Goal: Task Accomplishment & Management: Manage account settings

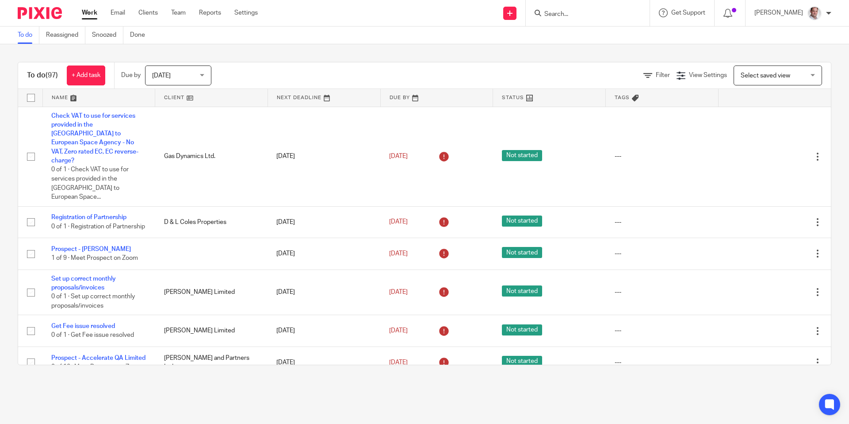
click at [573, 17] on input "Search" at bounding box center [583, 15] width 80 height 8
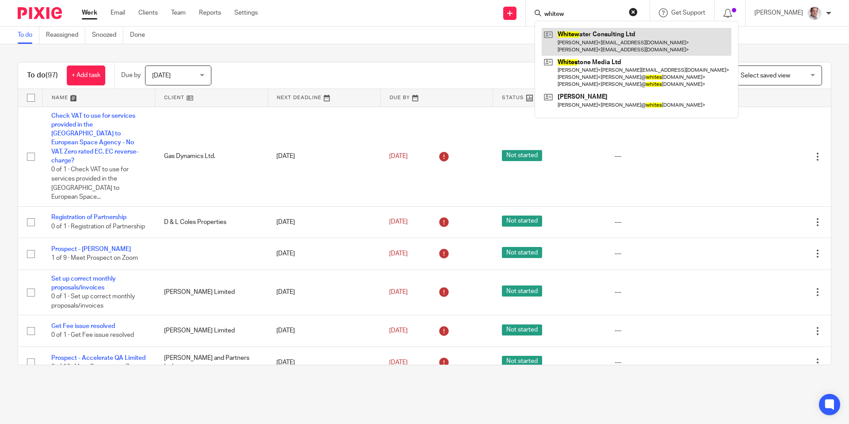
type input "whitew"
click at [601, 39] on link at bounding box center [637, 41] width 190 height 27
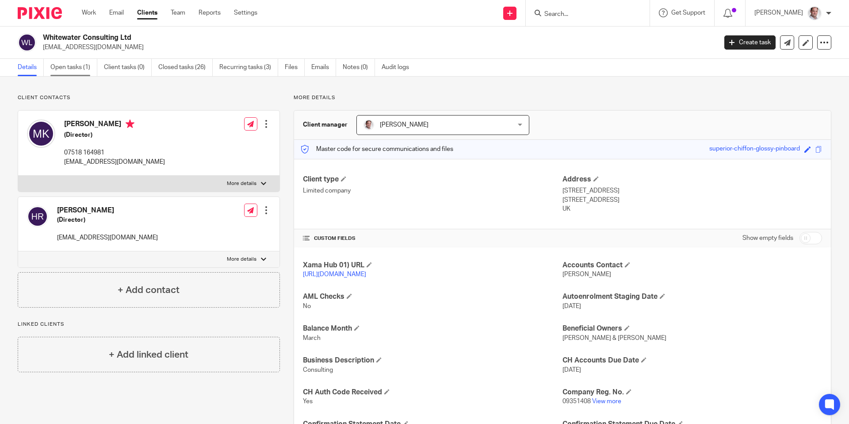
click at [70, 71] on link "Open tasks (1)" at bounding box center [73, 67] width 47 height 17
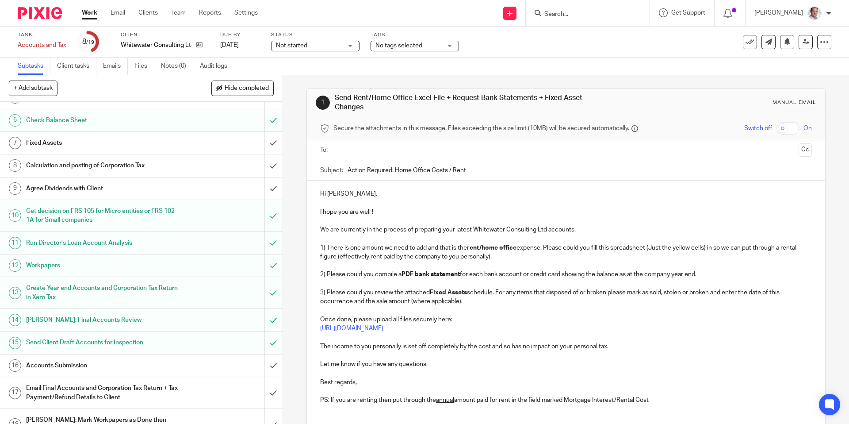
scroll to position [164, 0]
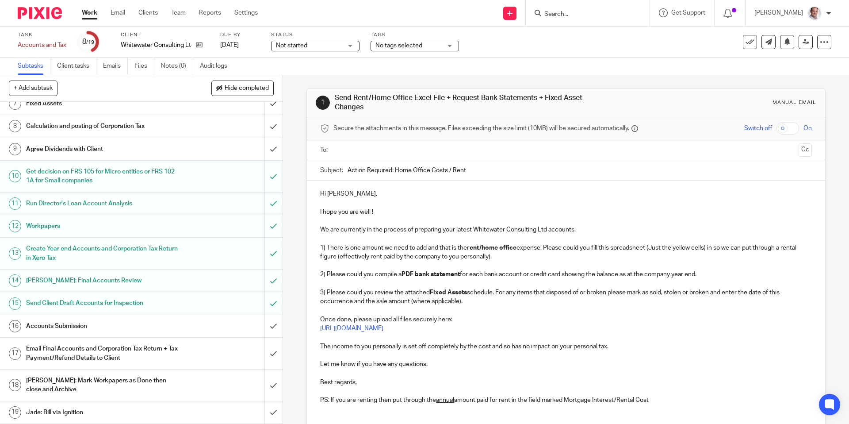
click at [59, 325] on h1 "Accounts Submission" at bounding box center [102, 325] width 153 height 13
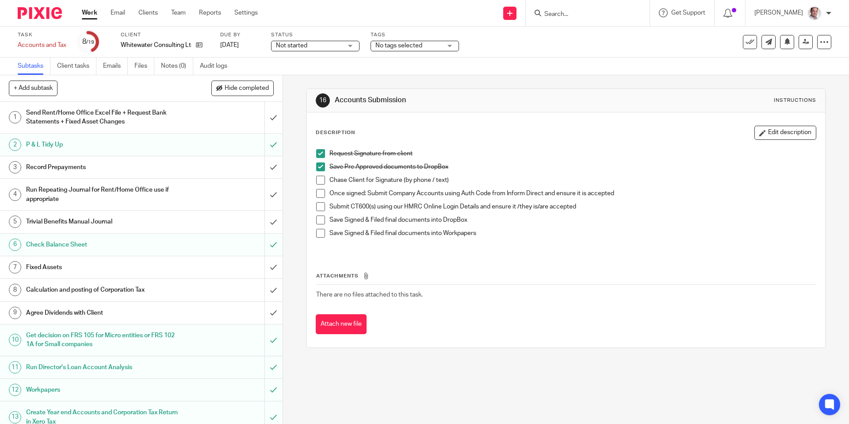
click at [320, 176] on span at bounding box center [320, 180] width 9 height 9
click at [318, 195] on span at bounding box center [320, 193] width 9 height 9
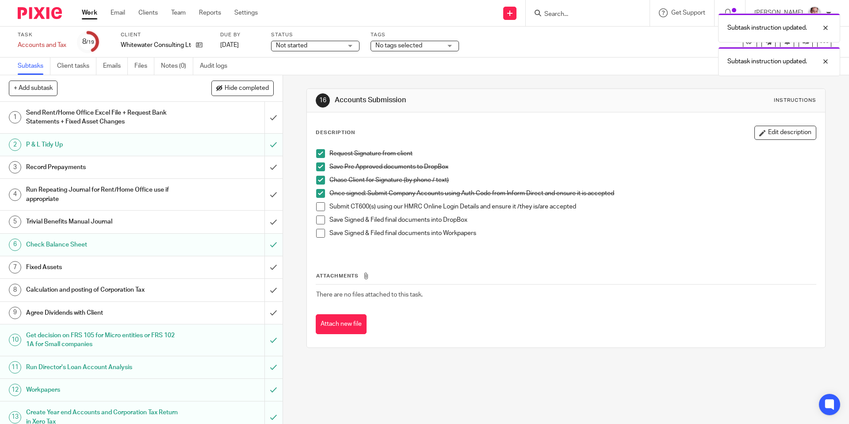
click at [319, 206] on span at bounding box center [320, 206] width 9 height 9
click at [321, 223] on span at bounding box center [320, 219] width 9 height 9
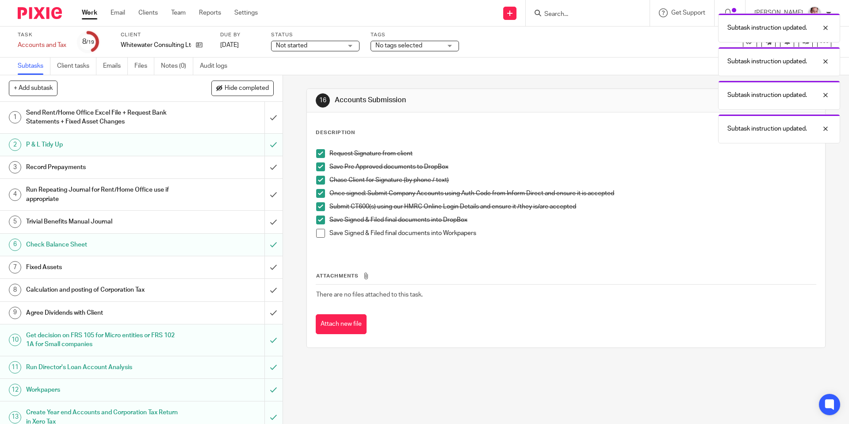
click at [321, 233] on span at bounding box center [320, 233] width 9 height 9
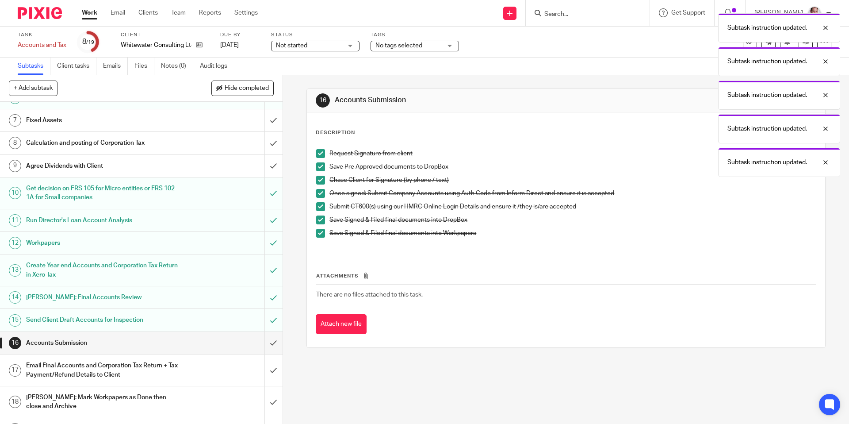
scroll to position [164, 0]
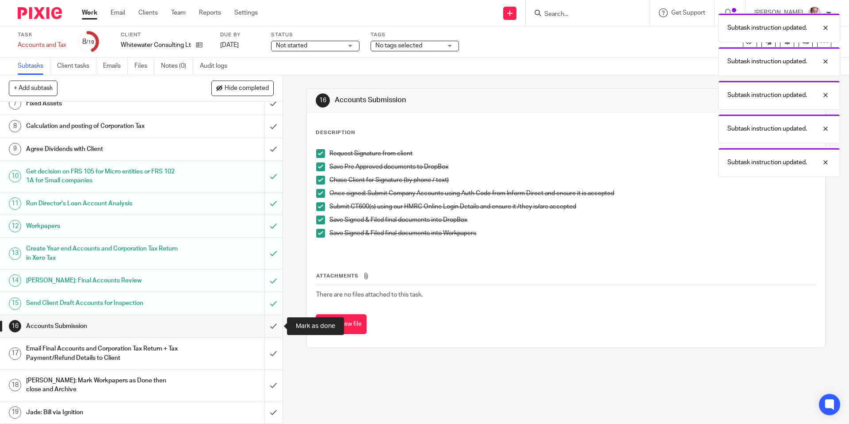
click at [269, 325] on input "submit" at bounding box center [141, 326] width 283 height 22
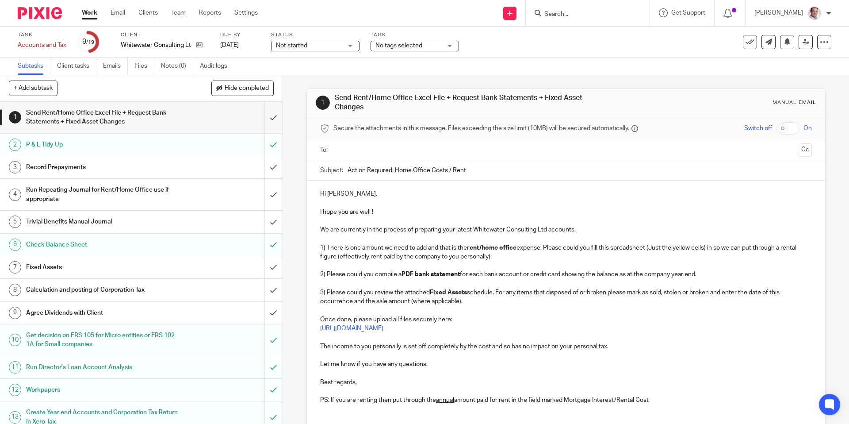
scroll to position [164, 0]
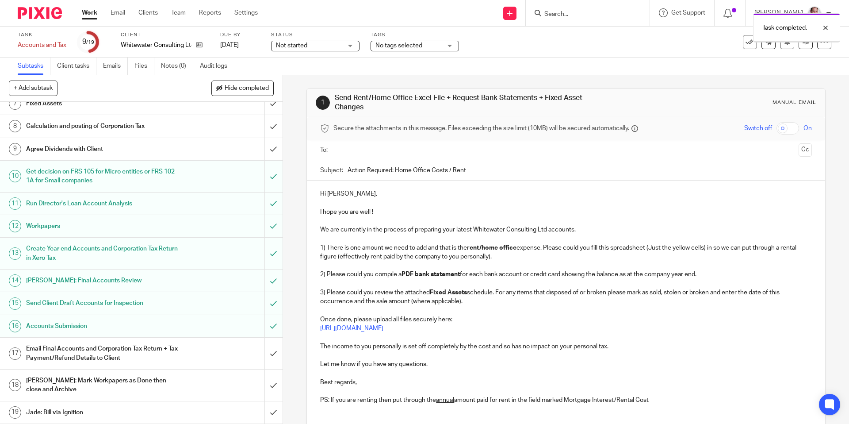
click at [119, 350] on h1 "Email Final Accounts and Corporation Tax Return + Tax Payment/Refund Details to…" at bounding box center [102, 353] width 153 height 23
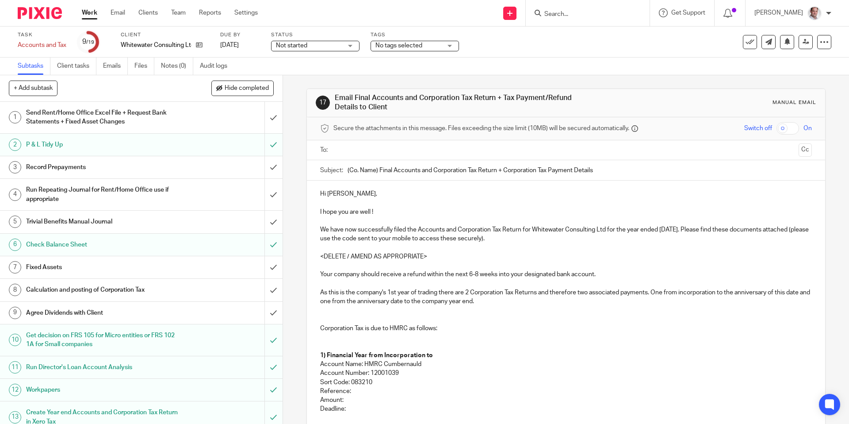
click at [375, 148] on input "text" at bounding box center [565, 150] width 458 height 10
click at [792, 128] on input "checkbox" at bounding box center [787, 128] width 23 height 12
checkbox input "true"
drag, startPoint x: 399, startPoint y: 214, endPoint x: 328, endPoint y: 208, distance: 71.4
click at [328, 208] on div "Hi Mark, I hope you are well ! We have now successfully filed the Accounts and …" at bounding box center [566, 369] width 518 height 374
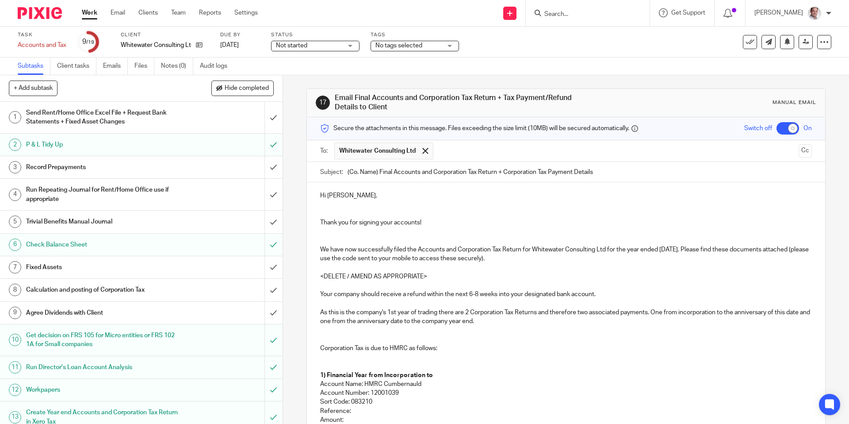
click at [695, 248] on p "We have now successfully filed the Accounts and Corporation Tax Return for Whit…" at bounding box center [565, 254] width 491 height 18
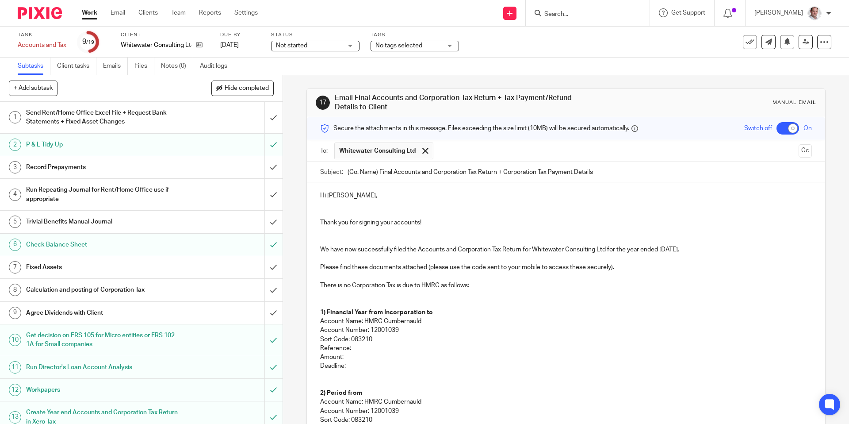
click at [402, 282] on p "There is no Corporation Tax is due to HMRC as follows:" at bounding box center [565, 285] width 491 height 9
drag, startPoint x: 481, startPoint y: 286, endPoint x: 435, endPoint y: 287, distance: 45.6
click at [435, 287] on p "There is no Corporation Tax due to HMRC as follows:" at bounding box center [565, 285] width 491 height 9
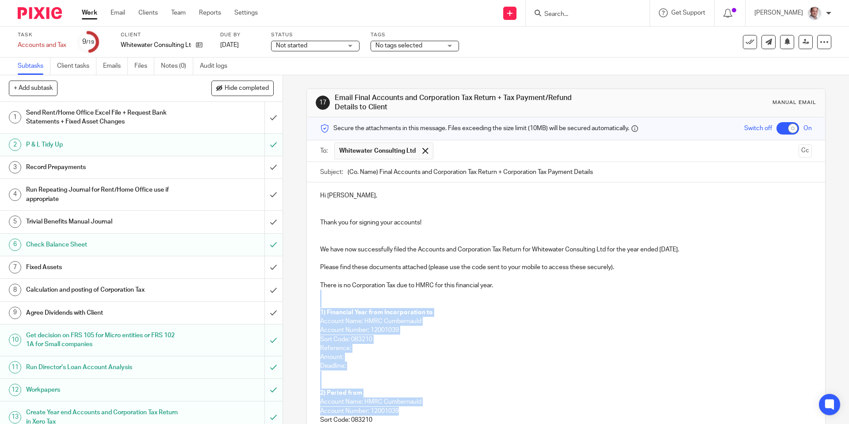
drag, startPoint x: 320, startPoint y: 295, endPoint x: 458, endPoint y: 412, distance: 180.1
click at [458, 412] on div "Hi Mark, Thank you for signing your accounts! We have now successfully filed th…" at bounding box center [566, 346] width 518 height 329
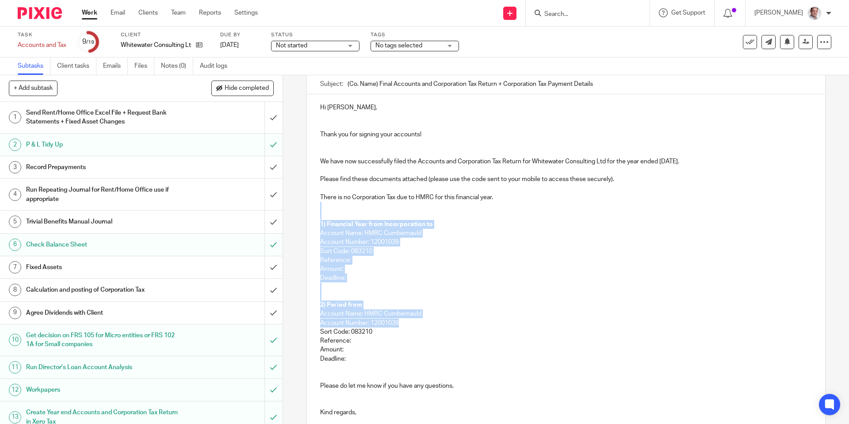
scroll to position [90, 0]
click at [375, 370] on p at bounding box center [565, 370] width 491 height 18
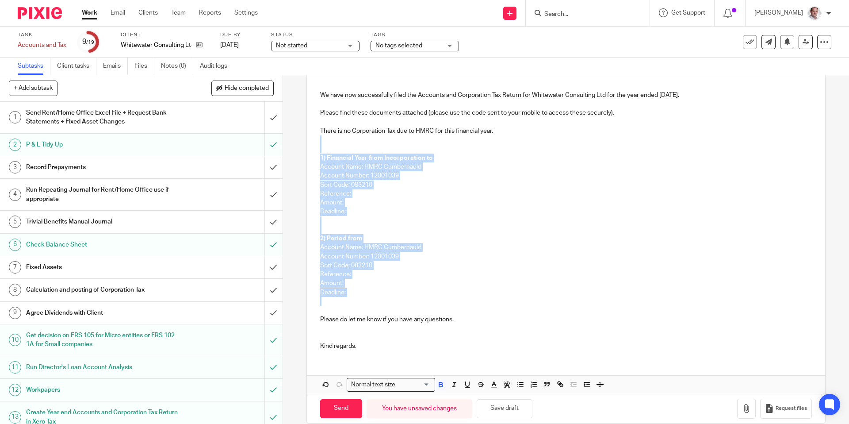
scroll to position [81, 0]
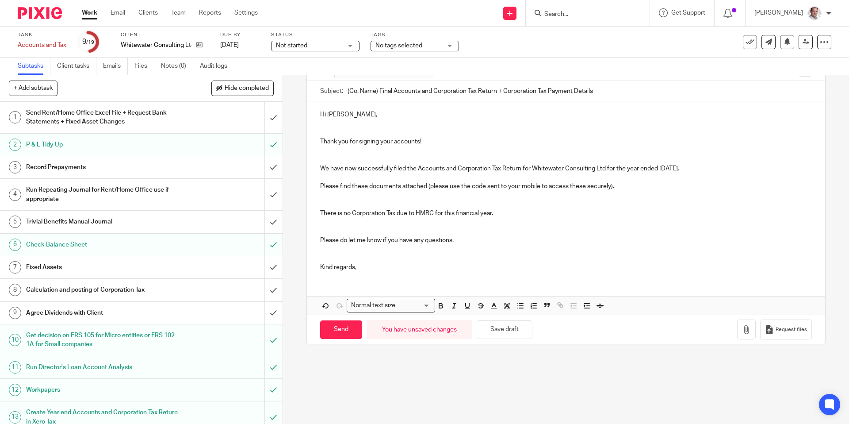
click at [377, 268] on p "Kind regards," at bounding box center [565, 267] width 491 height 9
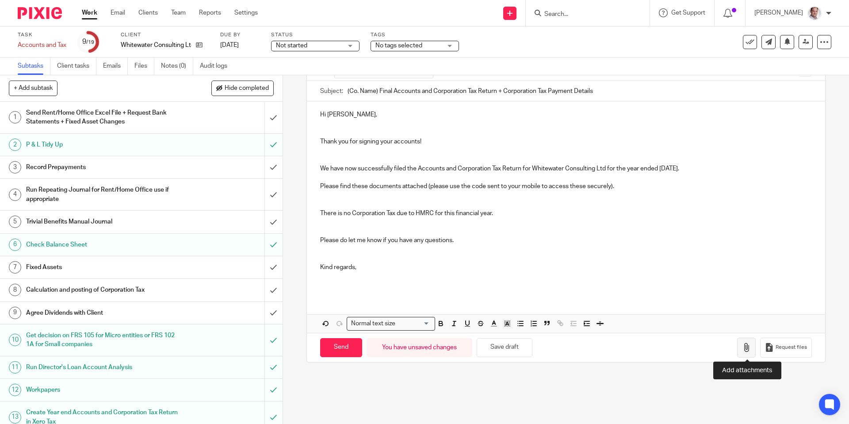
click at [738, 347] on button "button" at bounding box center [746, 347] width 19 height 20
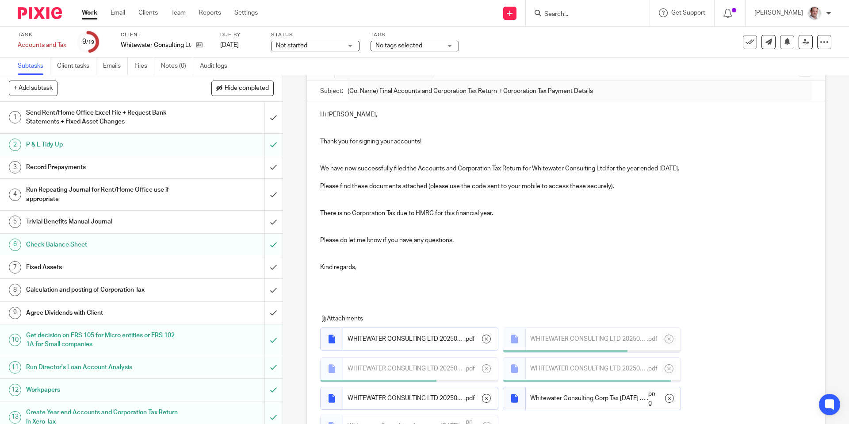
click at [226, 50] on div "Due by 21 Sep 2025" at bounding box center [240, 41] width 40 height 21
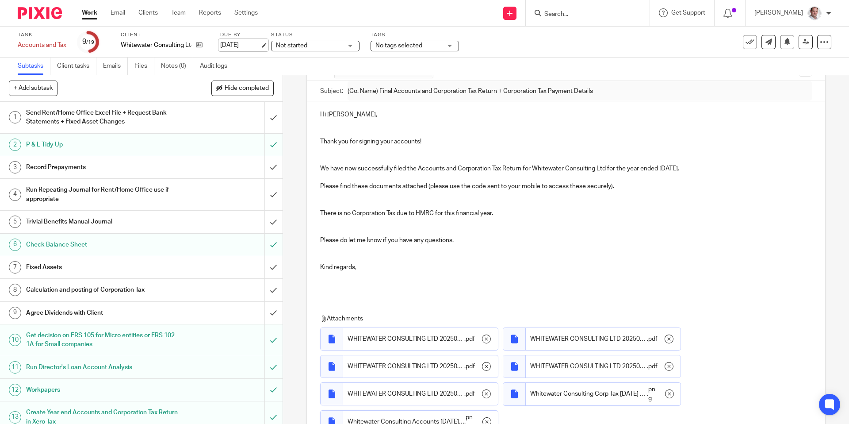
click at [232, 47] on link "[DATE]" at bounding box center [240, 45] width 40 height 9
click at [511, 210] on p "There is no Corporation Tax due to HMRC for this financial year." at bounding box center [565, 213] width 491 height 9
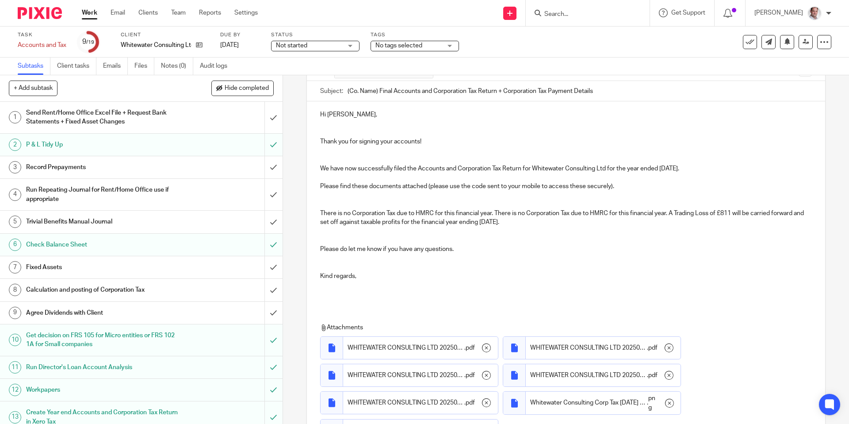
click at [668, 213] on p "There is no Corporation Tax due to HMRC for this financial year. There is no Co…" at bounding box center [565, 218] width 491 height 18
drag, startPoint x: 671, startPoint y: 212, endPoint x: 502, endPoint y: 215, distance: 168.5
click at [503, 216] on p "There is no Corporation Tax due to HMRC for this financial year. There is no Co…" at bounding box center [565, 218] width 491 height 18
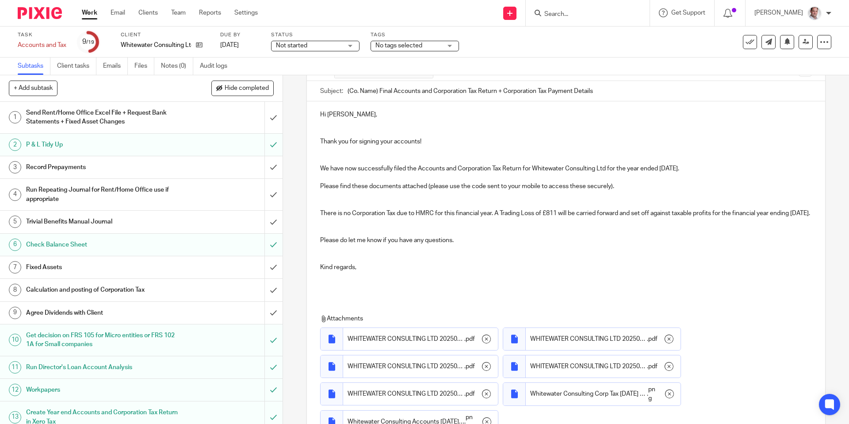
click at [535, 236] on p at bounding box center [565, 231] width 491 height 9
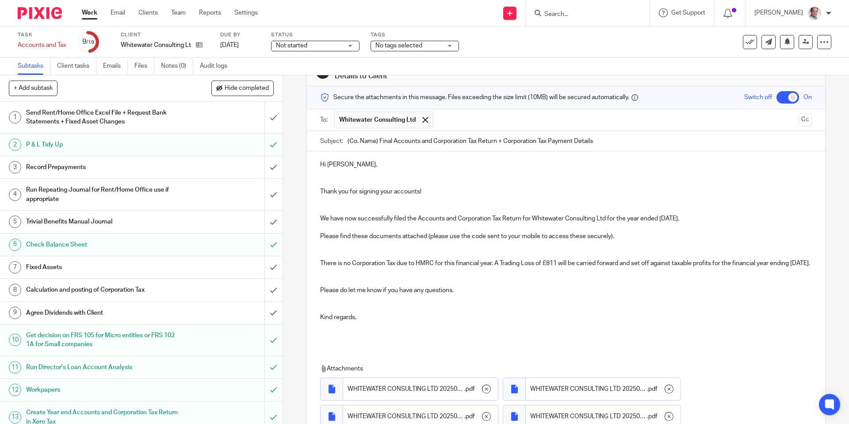
scroll to position [29, 0]
drag, startPoint x: 605, startPoint y: 219, endPoint x: 535, endPoint y: 219, distance: 70.3
click at [535, 219] on p "We have now successfully filed the Accounts and Corporation Tax Return for Whit…" at bounding box center [565, 220] width 491 height 9
copy p "Whitewater Consulting Ltd"
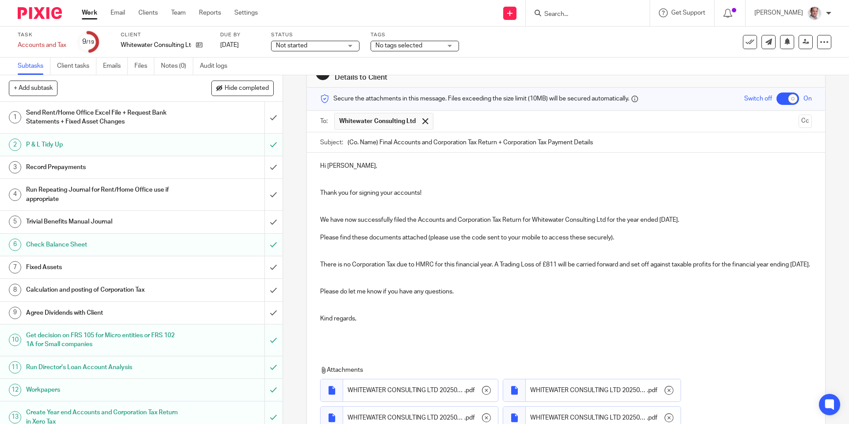
drag, startPoint x: 378, startPoint y: 143, endPoint x: 308, endPoint y: 145, distance: 70.3
click at [308, 145] on div "Subject: (Co. Name) Final Accounts and Corporation Tax Return + Corporation Tax…" at bounding box center [566, 142] width 518 height 20
paste input "Whitewater Consulting Ltd"
drag, startPoint x: 693, startPoint y: 216, endPoint x: 672, endPoint y: 219, distance: 21.4
click at [672, 219] on p "We have now successfully filed the Accounts and Corporation Tax Return for Whit…" at bounding box center [565, 219] width 491 height 9
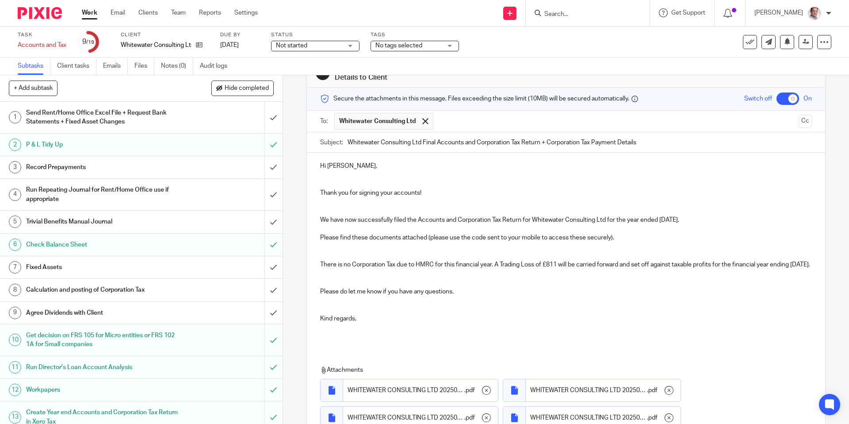
drag, startPoint x: 695, startPoint y: 218, endPoint x: 661, endPoint y: 221, distance: 33.7
click at [661, 221] on p "We have now successfully filed the Accounts and Corporation Tax Return for Whit…" at bounding box center [565, 219] width 491 height 9
click at [542, 140] on input "Whitewater Consulting Ltd Final Accounts and Corporation Tax Return + Corporati…" at bounding box center [580, 142] width 464 height 20
paste input "Whitewater Consulting Ltd"
drag, startPoint x: 736, startPoint y: 145, endPoint x: 615, endPoint y: 144, distance: 121.2
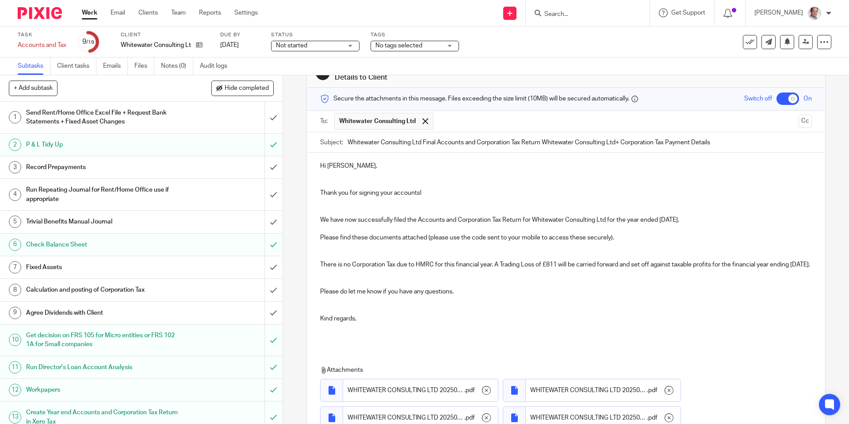
click at [615, 144] on input "Whitewater Consulting Ltd Final Accounts and Corporation Tax Return Whitewater …" at bounding box center [580, 142] width 464 height 20
drag, startPoint x: 695, startPoint y: 219, endPoint x: 661, endPoint y: 222, distance: 34.6
click at [661, 222] on p "We have now successfully filed the Accounts and Corporation Tax Return for Whit…" at bounding box center [565, 219] width 491 height 9
copy p "31 Mar 2025"
drag, startPoint x: 624, startPoint y: 142, endPoint x: 547, endPoint y: 142, distance: 76.9
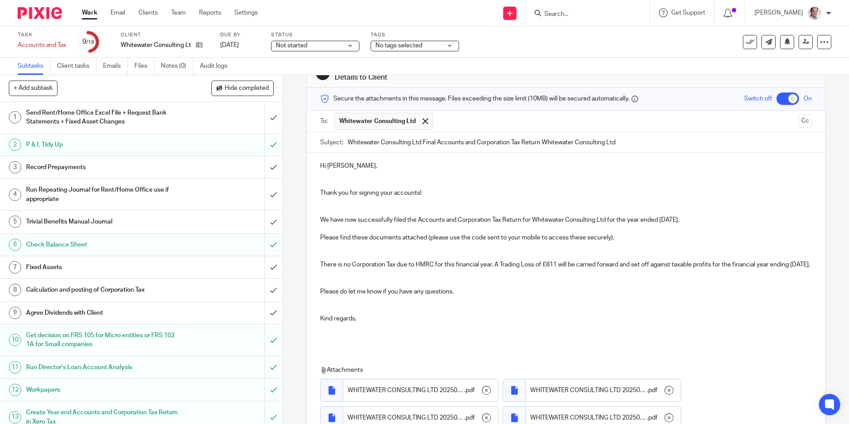
click at [547, 142] on input "Whitewater Consulting Ltd Final Accounts and Corporation Tax Return Whitewater …" at bounding box center [580, 142] width 464 height 20
drag, startPoint x: 616, startPoint y: 141, endPoint x: 544, endPoint y: 145, distance: 71.7
click at [544, 145] on input "Whitewater Consulting Ltd Final Accounts and Corporation Tax Return Whitewater …" at bounding box center [580, 142] width 464 height 20
paste input "31 Mar 2025"
type input "Whitewater Consulting Ltd Final Accounts and Corporation Tax Return 31 Mar 2025"
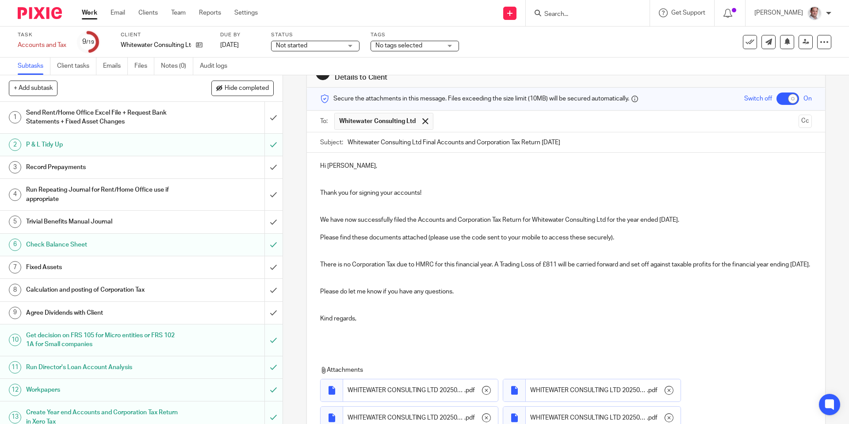
click at [611, 184] on p "Thank you for signing your accounts!" at bounding box center [565, 189] width 491 height 18
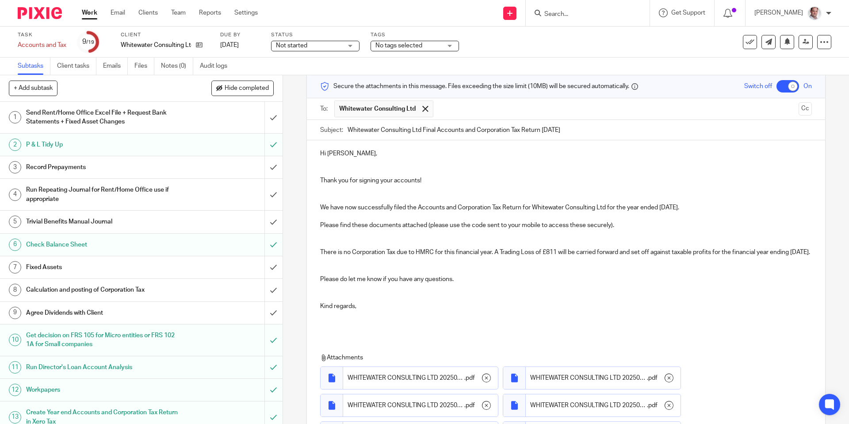
scroll to position [174, 0]
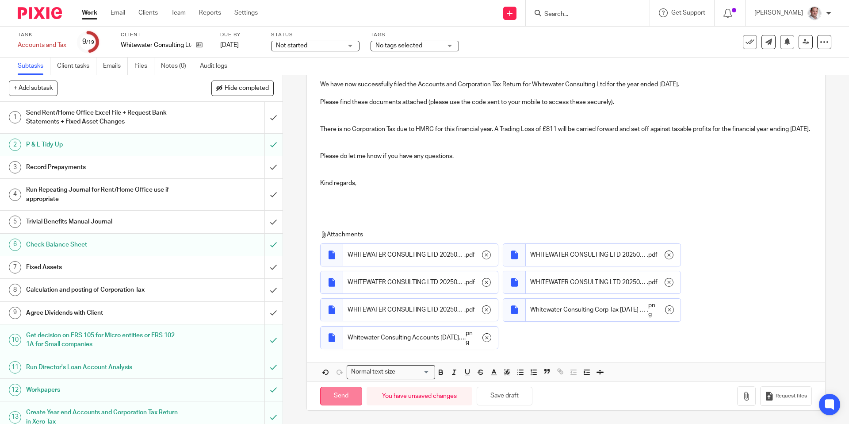
click at [338, 397] on input "Send" at bounding box center [341, 395] width 42 height 19
checkbox input "false"
type input "Sent"
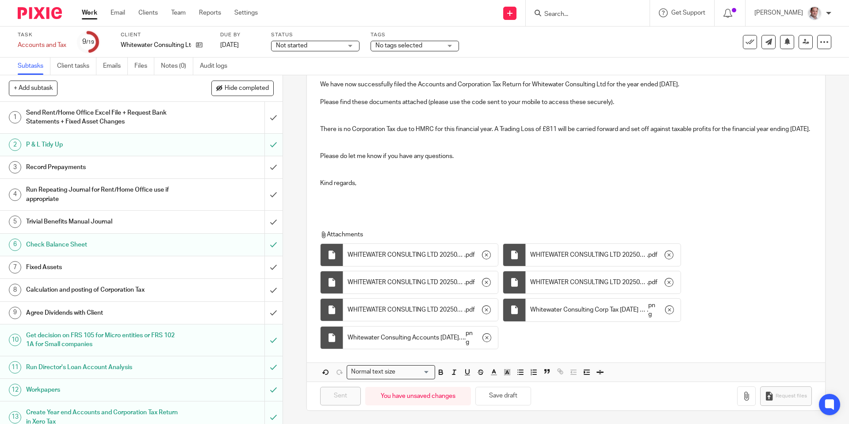
scroll to position [164, 0]
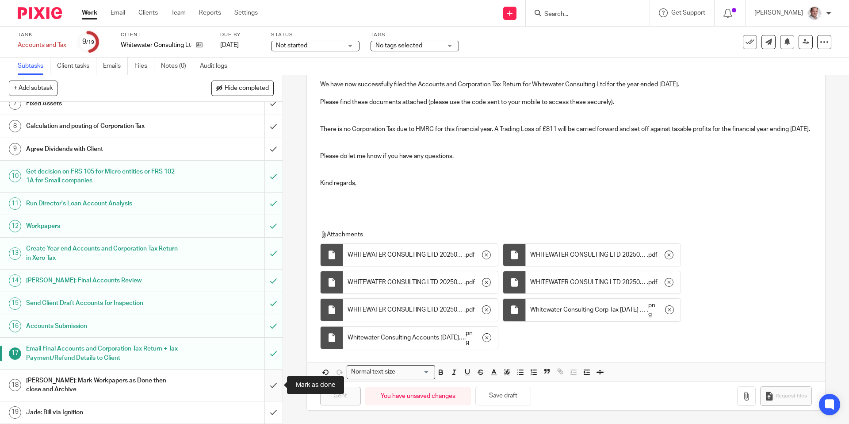
click at [277, 386] on input "submit" at bounding box center [141, 384] width 283 height 31
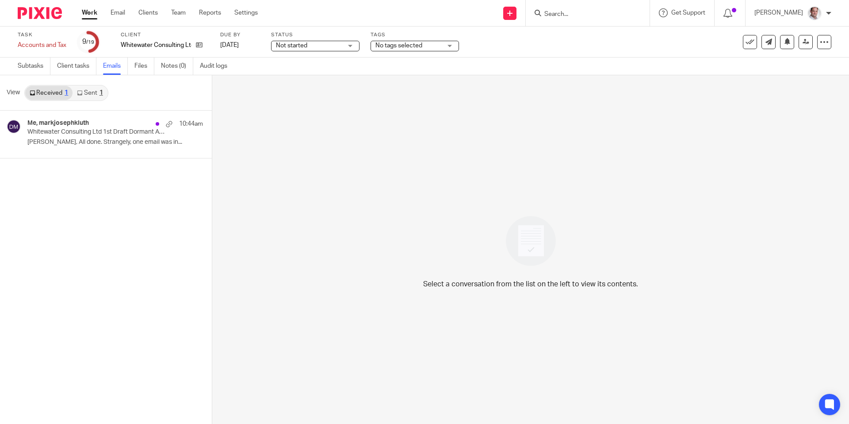
click at [99, 92] on div "1" at bounding box center [101, 93] width 4 height 6
click at [62, 143] on p "Thank you [PERSON_NAME], "Strangely, one email was..." at bounding box center [101, 142] width 149 height 8
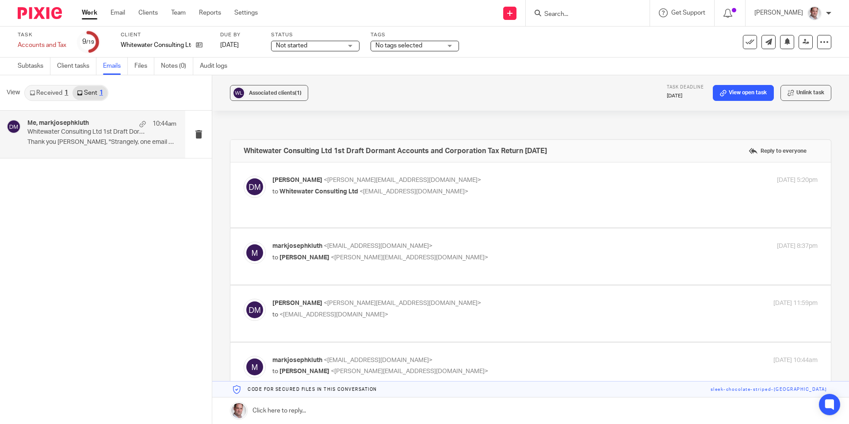
click at [324, 182] on span "<david@munroandpartners.com>" at bounding box center [402, 180] width 157 height 6
checkbox input "true"
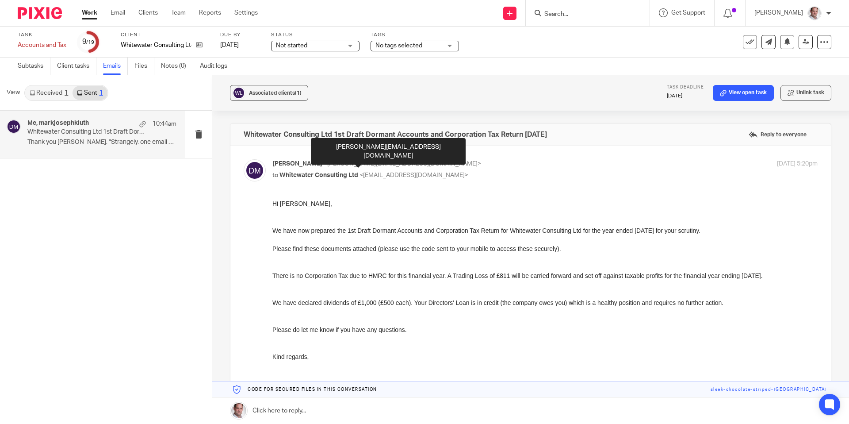
scroll to position [17, 0]
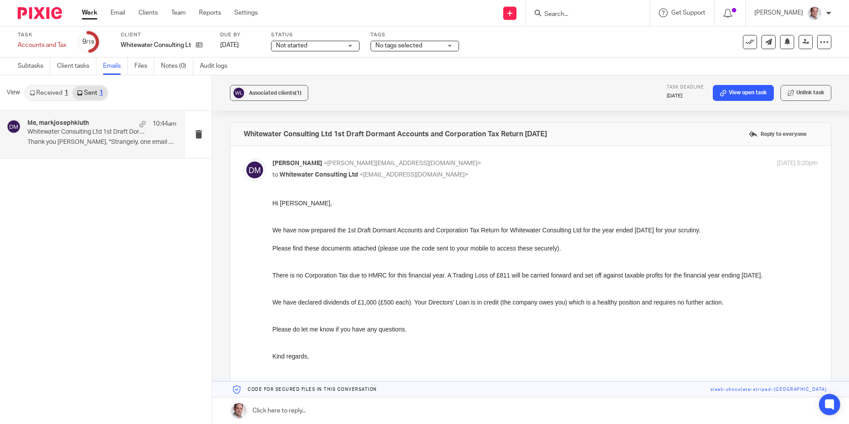
drag, startPoint x: 806, startPoint y: 275, endPoint x: 273, endPoint y: 274, distance: 533.6
click at [273, 274] on p "There is no Corporation Tax due to HMRC for this financial year. A Trading Loss…" at bounding box center [544, 275] width 545 height 9
copy p "There is no Corporation Tax due to HMRC for this financial year. A Trading Loss…"
click at [111, 11] on link "Email" at bounding box center [118, 12] width 15 height 9
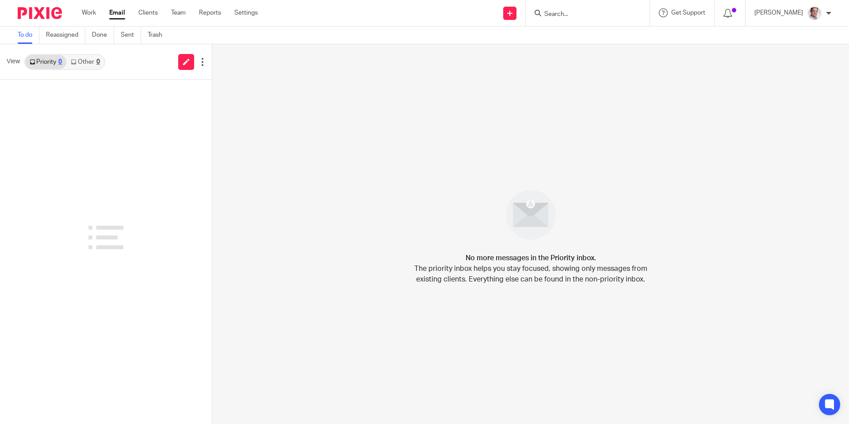
click at [136, 30] on link "Sent" at bounding box center [131, 35] width 20 height 17
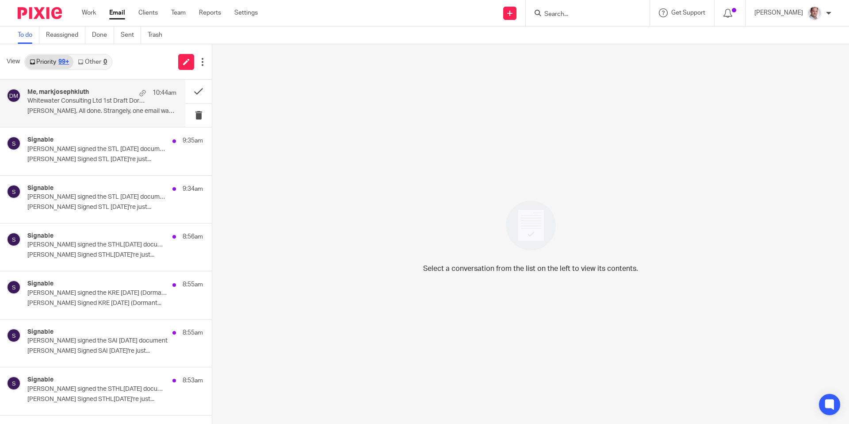
click at [83, 99] on p "Whitewater Consulting Ltd 1st Draft Dormant Accounts and Corporation Tax Return…" at bounding box center [86, 101] width 119 height 8
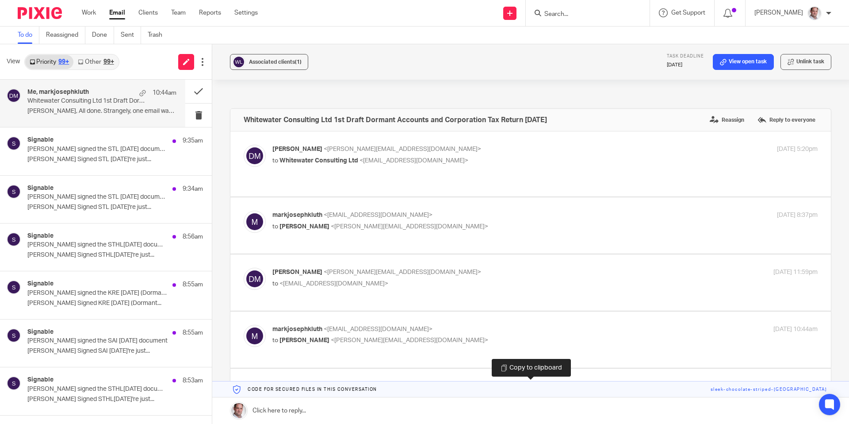
click at [768, 392] on link at bounding box center [530, 389] width 637 height 16
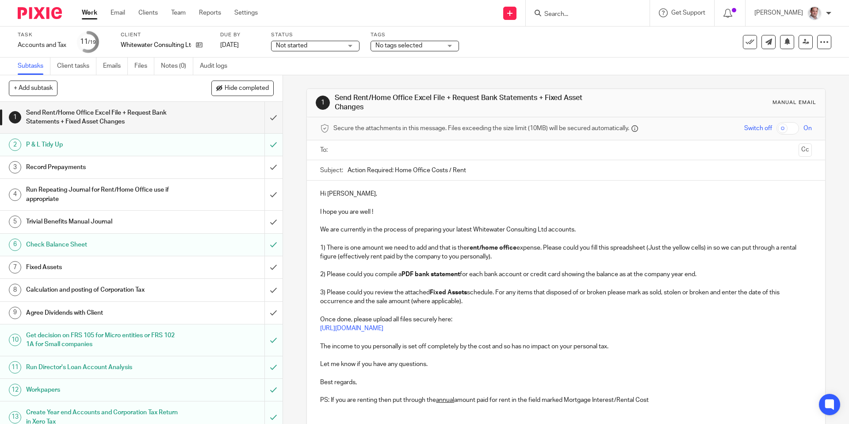
scroll to position [164, 0]
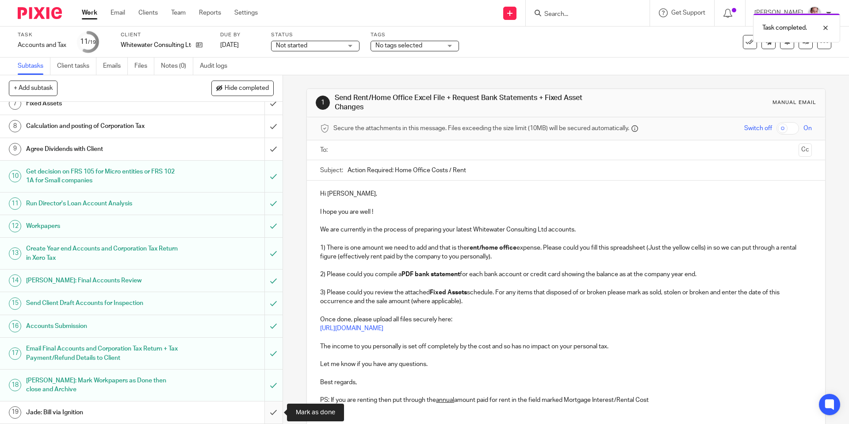
click at [272, 411] on input "submit" at bounding box center [141, 412] width 283 height 22
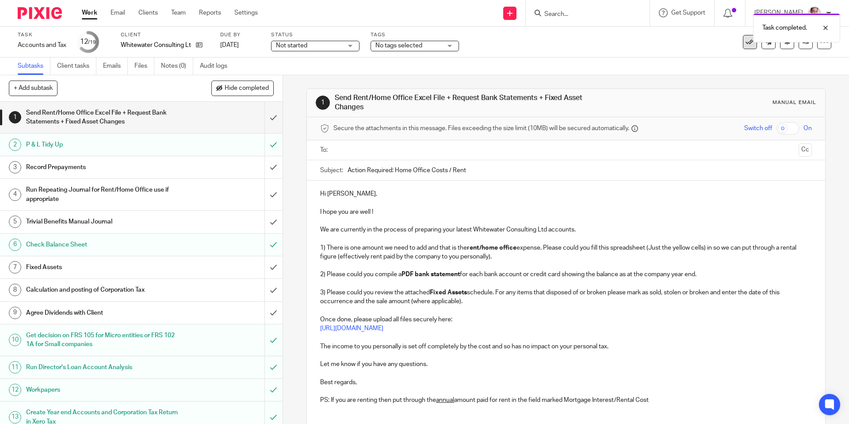
click at [752, 43] on icon at bounding box center [749, 42] width 9 height 9
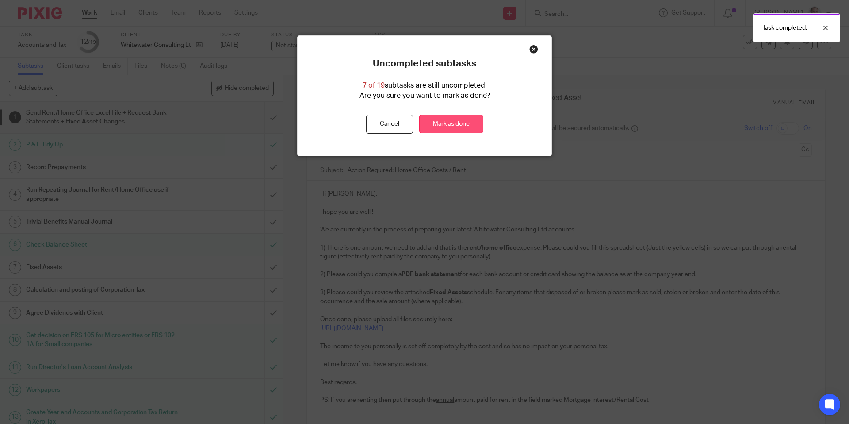
click at [466, 125] on link "Mark as done" at bounding box center [451, 124] width 64 height 19
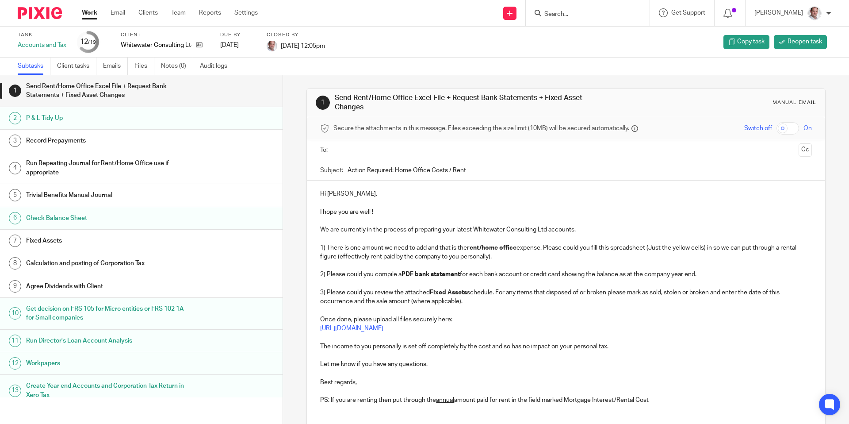
click at [570, 11] on input "Search" at bounding box center [583, 15] width 80 height 8
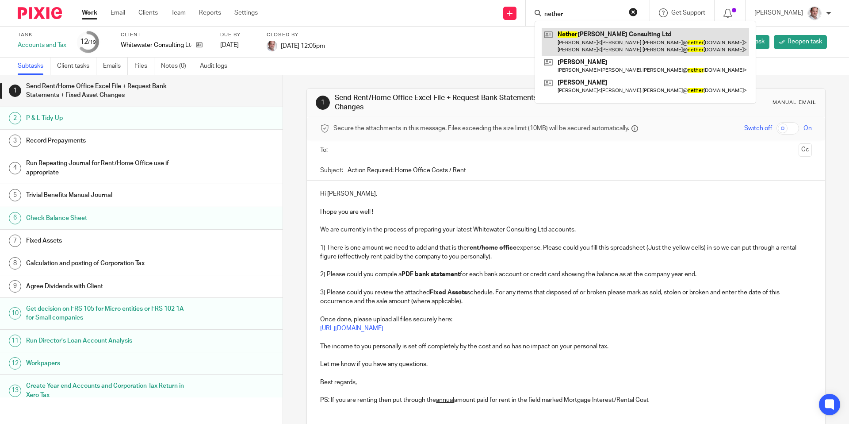
type input "nether"
click at [611, 40] on link at bounding box center [645, 41] width 207 height 27
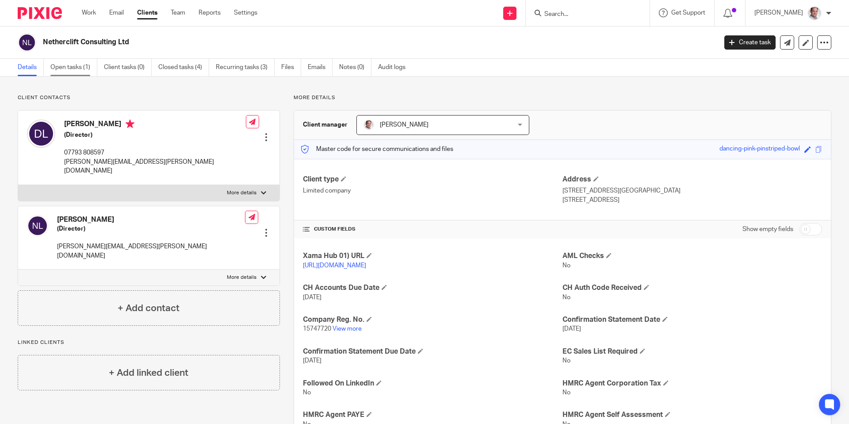
click at [71, 63] on link "Open tasks (1)" at bounding box center [73, 67] width 47 height 17
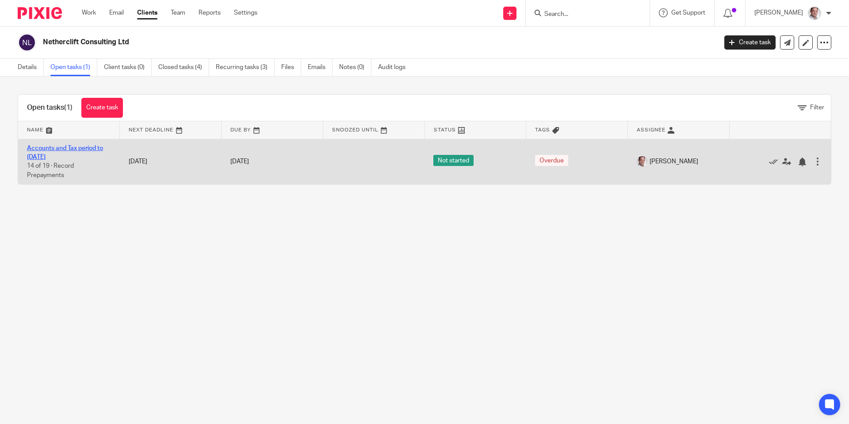
click at [77, 145] on link "Accounts and Tax period to [DATE]" at bounding box center [65, 152] width 76 height 15
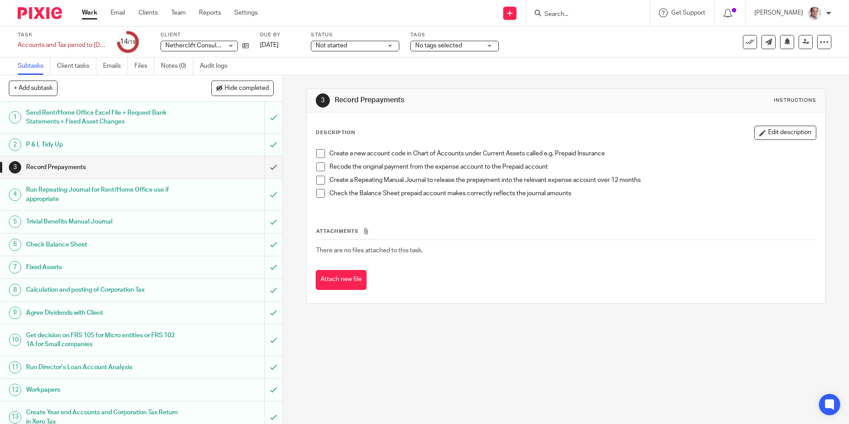
scroll to position [164, 0]
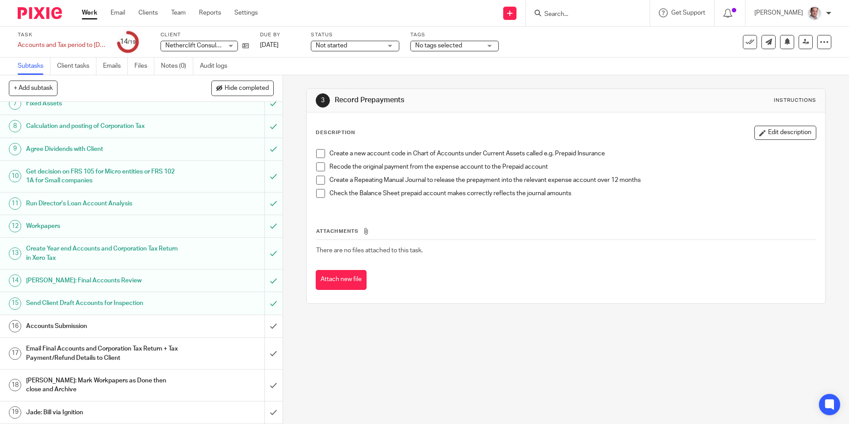
click at [65, 326] on h1 "Accounts Submission" at bounding box center [102, 325] width 153 height 13
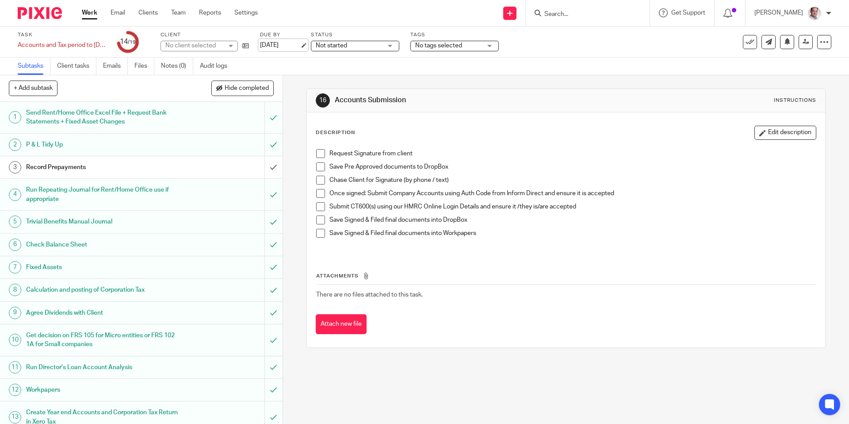
click at [267, 45] on link "25 Aug 2025" at bounding box center [280, 45] width 40 height 9
click at [278, 47] on link "23 Sep 2025" at bounding box center [280, 45] width 40 height 9
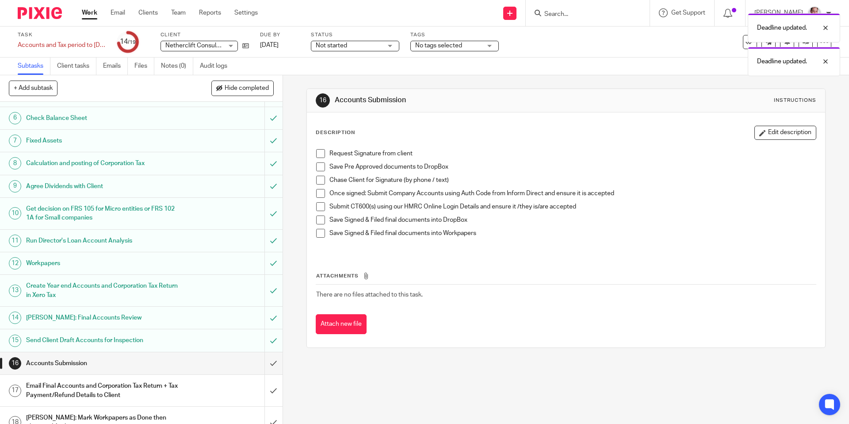
scroll to position [164, 0]
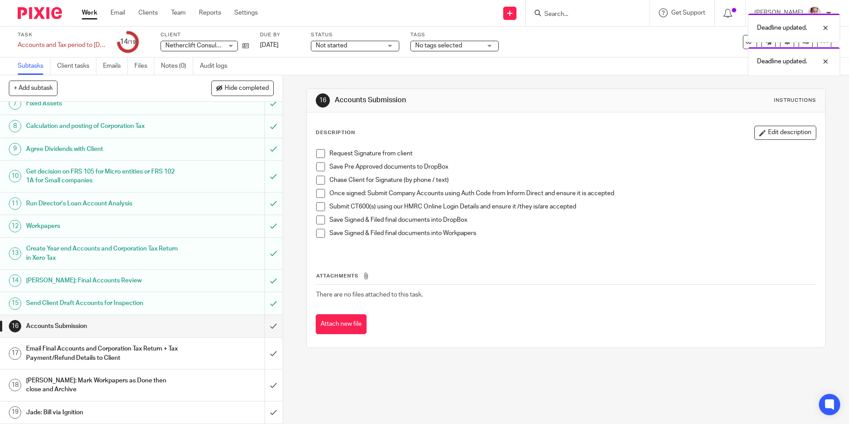
click at [97, 325] on h1 "Accounts Submission" at bounding box center [102, 325] width 153 height 13
